Goal: Information Seeking & Learning: Learn about a topic

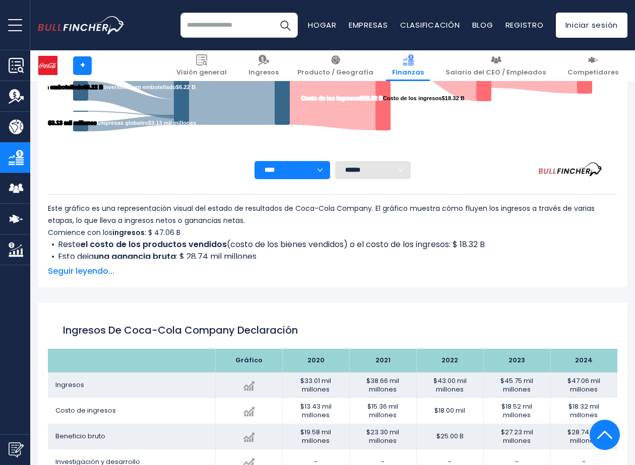
scroll to position [353, 0]
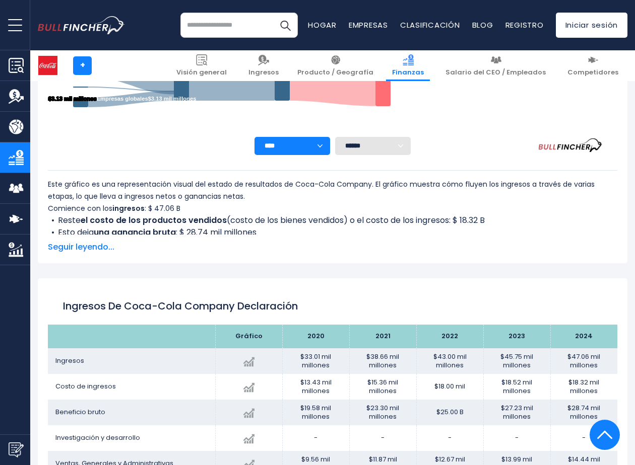
click at [77, 246] on span "Seguir leyendo..." at bounding box center [332, 247] width 569 height 12
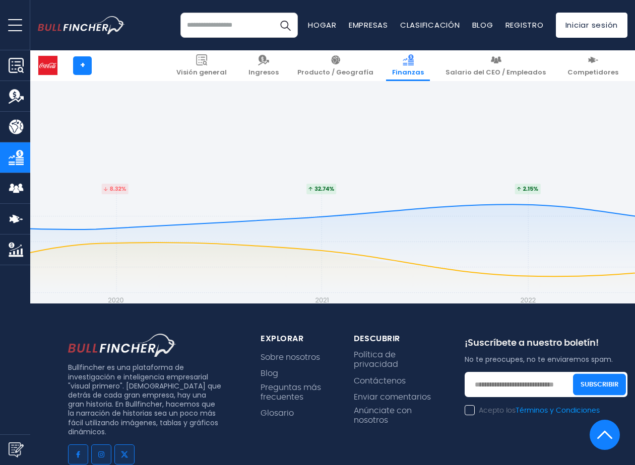
scroll to position [2921, 0]
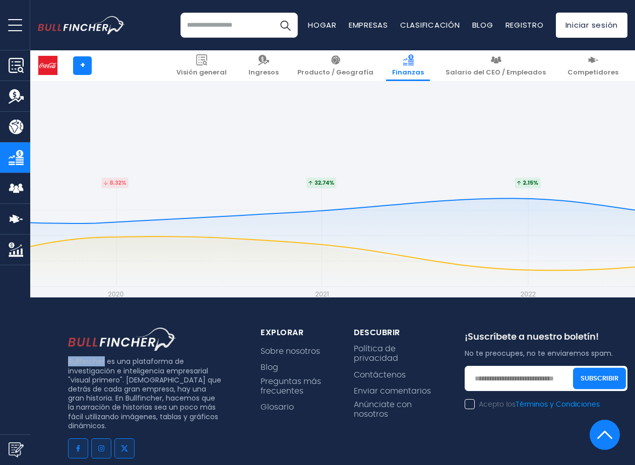
drag, startPoint x: 104, startPoint y: 321, endPoint x: 69, endPoint y: 321, distance: 35.3
click at [69, 357] on p "Bullfincher es una plataforma de investigación e inteligencia empresarial "visu…" at bounding box center [144, 394] width 153 height 74
copy p "Bullfincher"
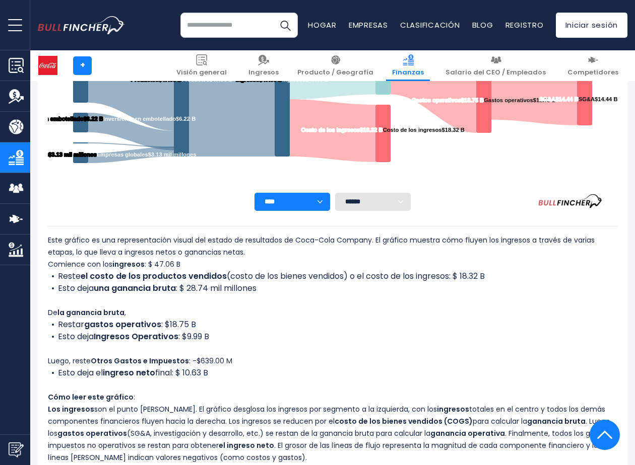
scroll to position [0, 0]
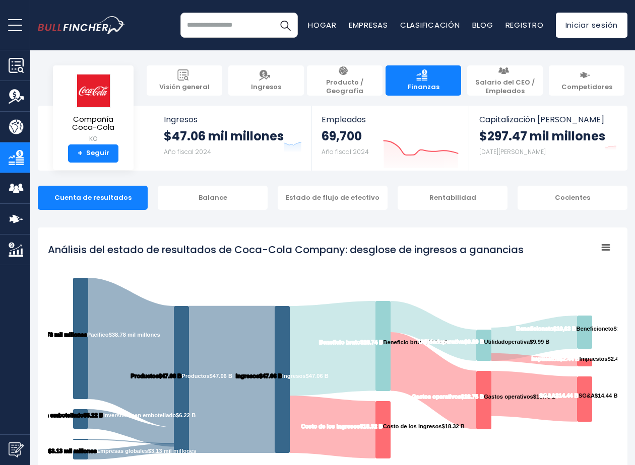
click at [84, 28] on img "Ir a la página de inicio" at bounding box center [81, 25] width 87 height 19
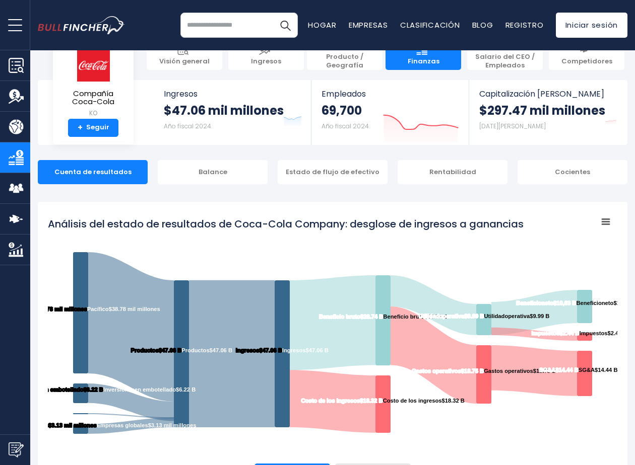
scroll to position [50, 0]
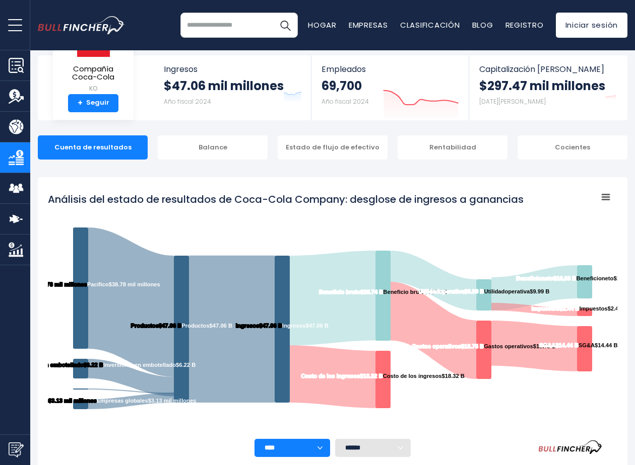
drag, startPoint x: 528, startPoint y: 199, endPoint x: 18, endPoint y: 173, distance: 510.3
click at [416, 202] on icon "Created with Highcharts 12.1.2 Menú contextual del gráfico Análisis del estado …" at bounding box center [332, 313] width 569 height 252
drag, startPoint x: 49, startPoint y: 195, endPoint x: 94, endPoint y: 201, distance: 44.7
click at [92, 201] on tspan "Análisis del estado de resultados de Coca-Cola Company: desglose de ingresos a …" at bounding box center [285, 199] width 475 height 14
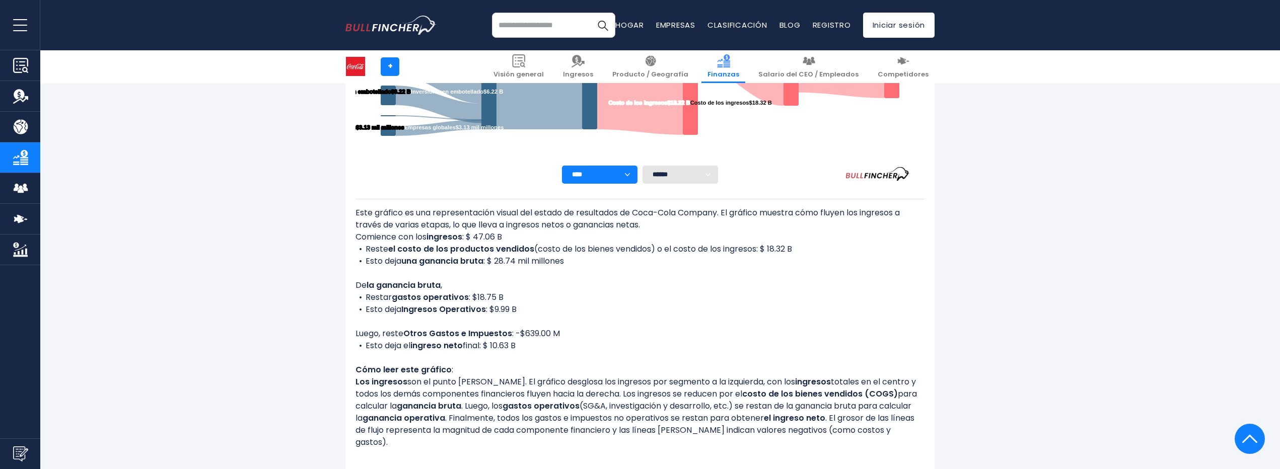
scroll to position [353, 0]
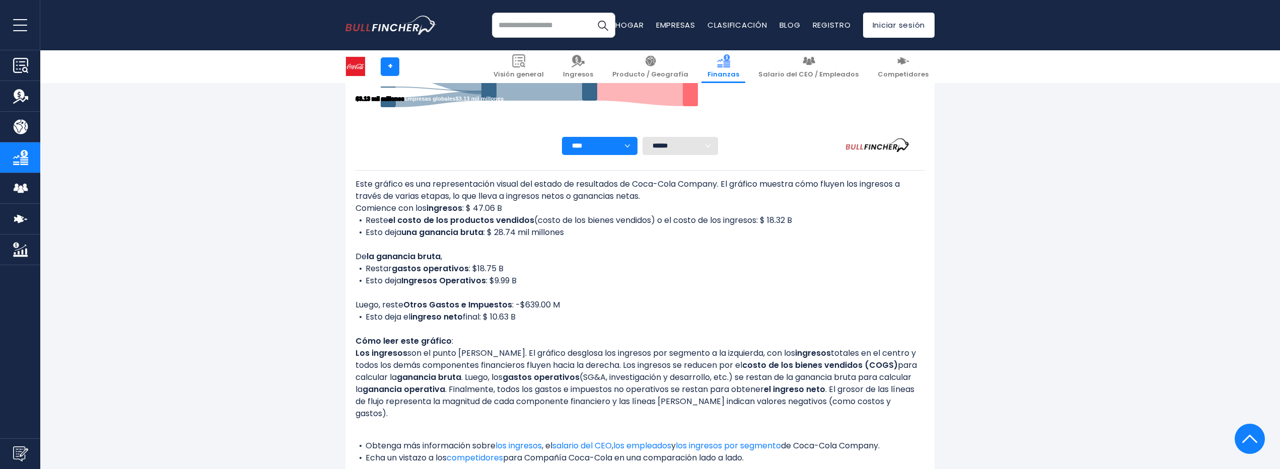
click at [631, 147] on select "**** **** **** **** **** ****" at bounding box center [600, 146] width 76 height 18
click at [718, 248] on div "Este gráfico es una representación visual del estado de resultados de Coca-Cola…" at bounding box center [640, 321] width 569 height 286
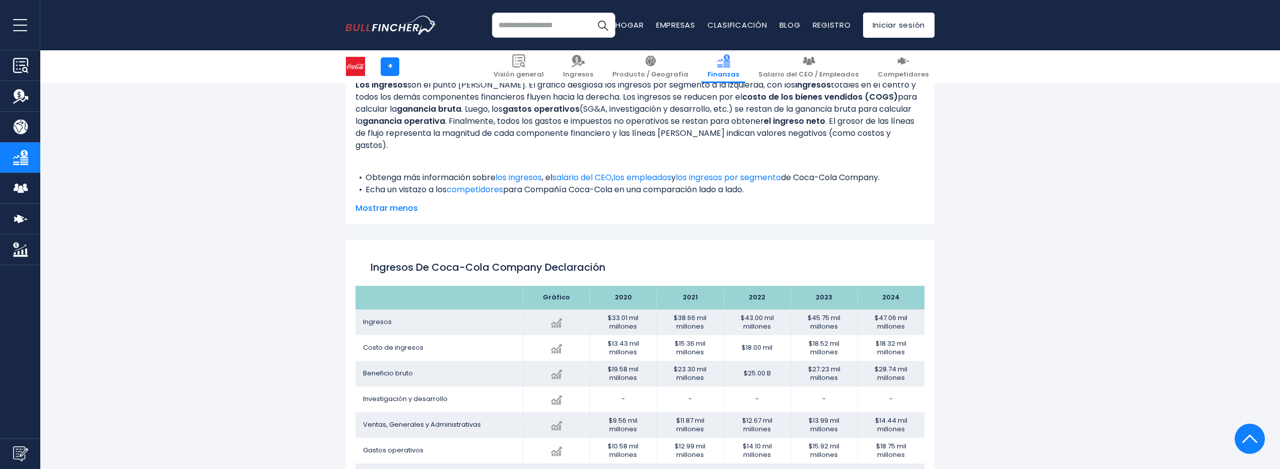
scroll to position [655, 0]
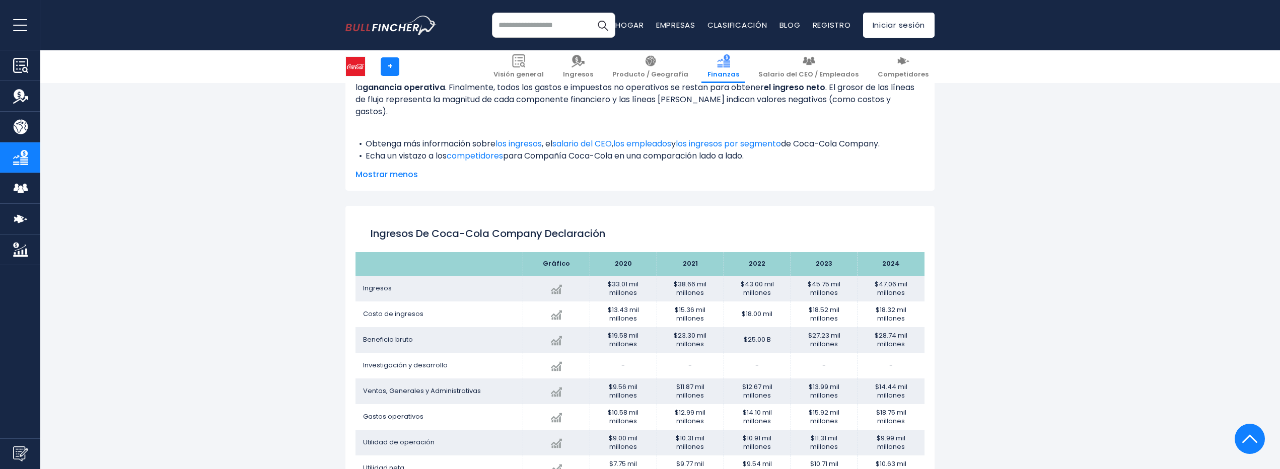
click at [390, 170] on span "Mostrar menos" at bounding box center [640, 175] width 569 height 12
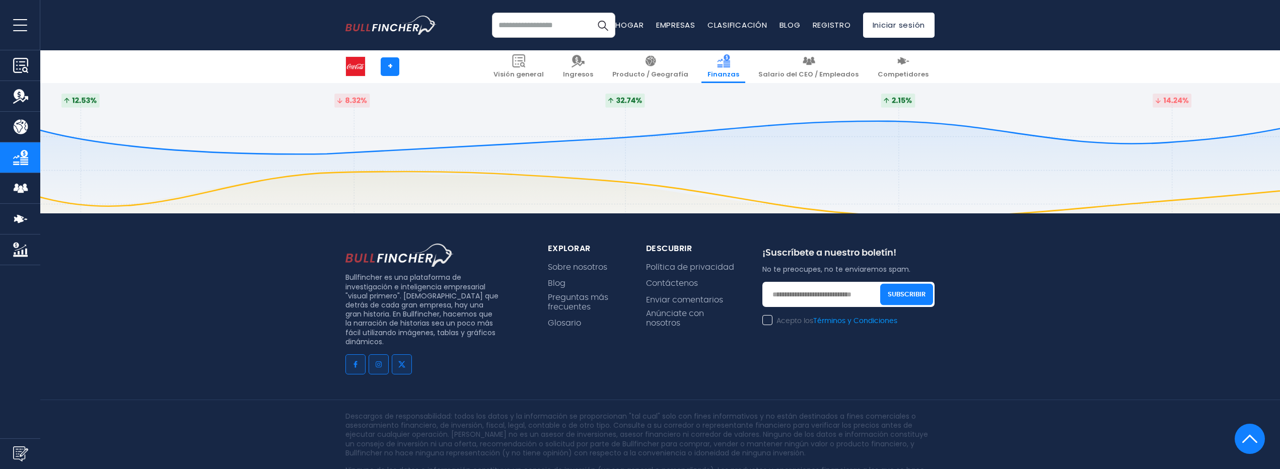
scroll to position [2958, 0]
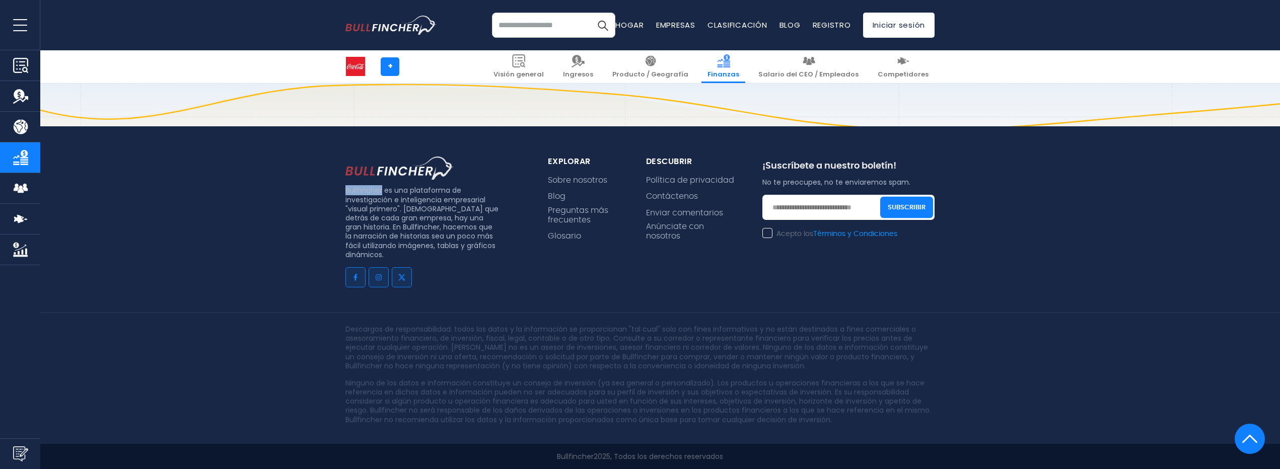
drag, startPoint x: 345, startPoint y: 189, endPoint x: 381, endPoint y: 189, distance: 35.8
click at [381, 189] on p "Bullfincher es una plataforma de investigación e inteligencia empresarial "visu…" at bounding box center [421, 223] width 153 height 74
copy p "Bullfincher"
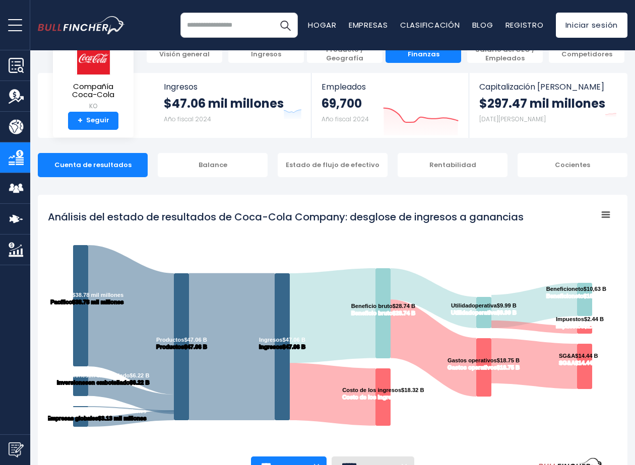
scroll to position [0, 0]
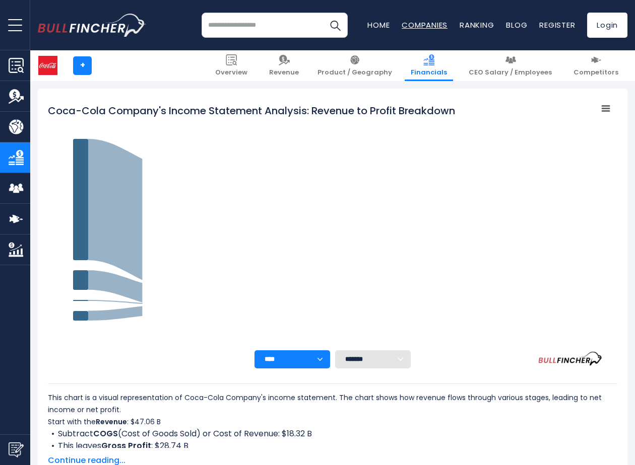
scroll to position [142, 0]
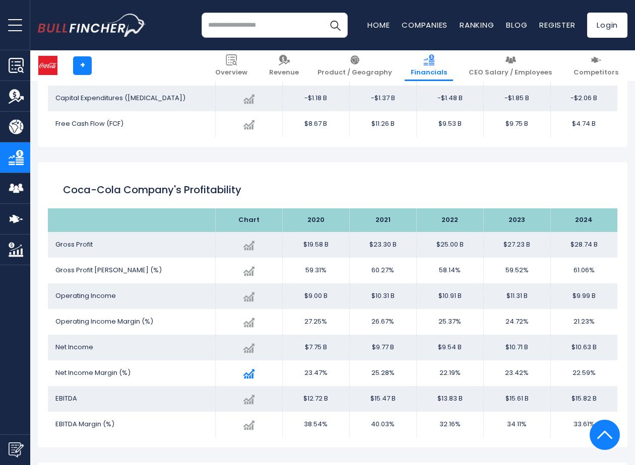
scroll to position [1302, 0]
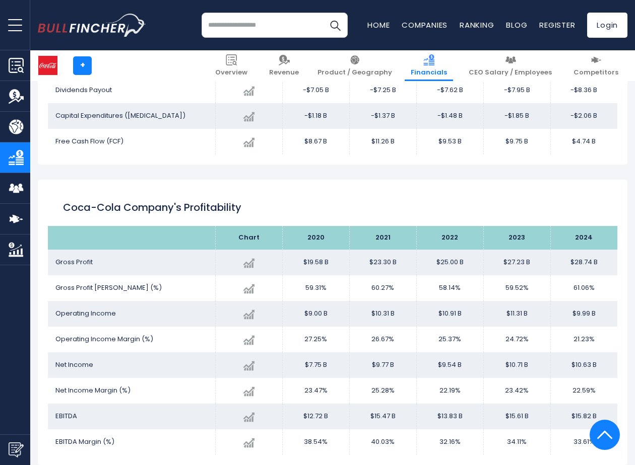
click at [196, 198] on div "Coca-Cola Company's Profitability" at bounding box center [332, 208] width 569 height 36
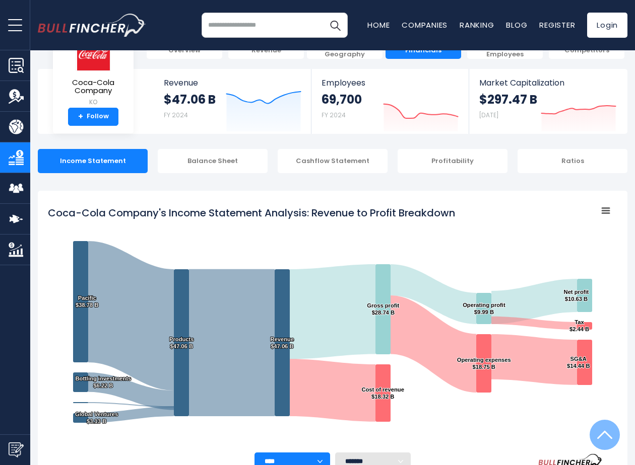
scroll to position [0, 0]
